Goal: Use online tool/utility

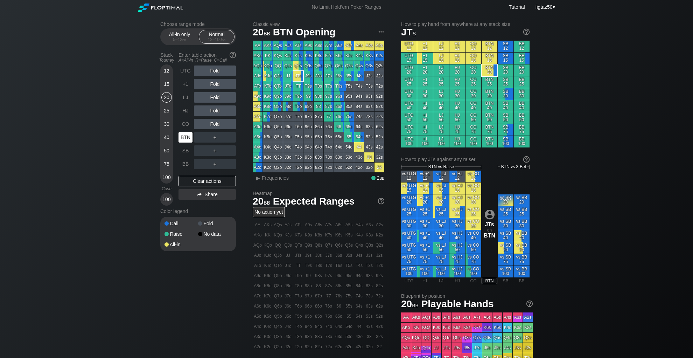
click at [184, 134] on div "BTN" at bounding box center [185, 137] width 14 height 10
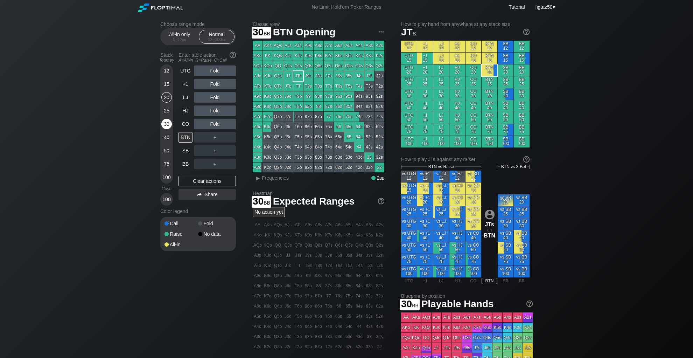
click at [168, 121] on div "30" at bounding box center [166, 124] width 10 height 10
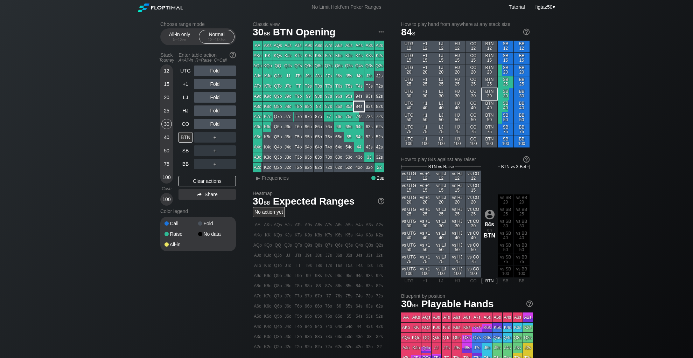
click at [356, 104] on div "84s" at bounding box center [359, 106] width 10 height 10
click at [257, 177] on div "▸" at bounding box center [257, 178] width 9 height 8
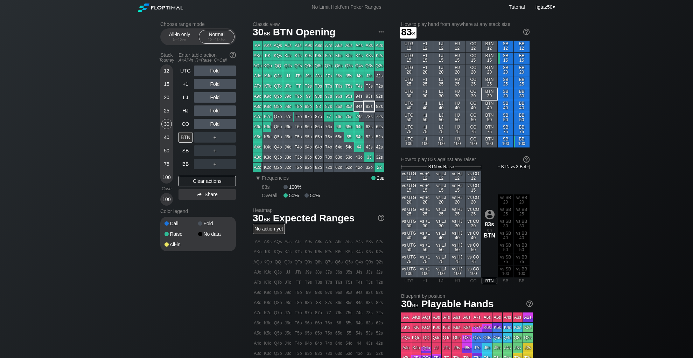
click at [364, 106] on div "AA AKs AQs AJs ATs A9s A8s A7s A6s A5s A4s A3s A2s AKo KK KQs KJs KTs K9s K8s K…" at bounding box center [319, 107] width 132 height 132
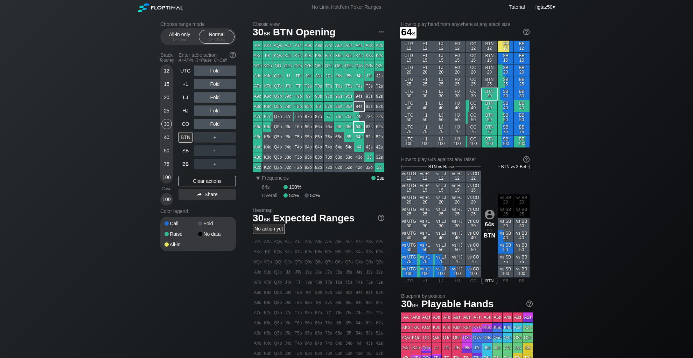
click at [358, 127] on div "64s" at bounding box center [359, 127] width 10 height 10
click at [357, 123] on div "64s" at bounding box center [359, 127] width 10 height 10
click at [358, 123] on div "64s" at bounding box center [359, 127] width 10 height 10
